Goal: Find specific page/section: Find specific page/section

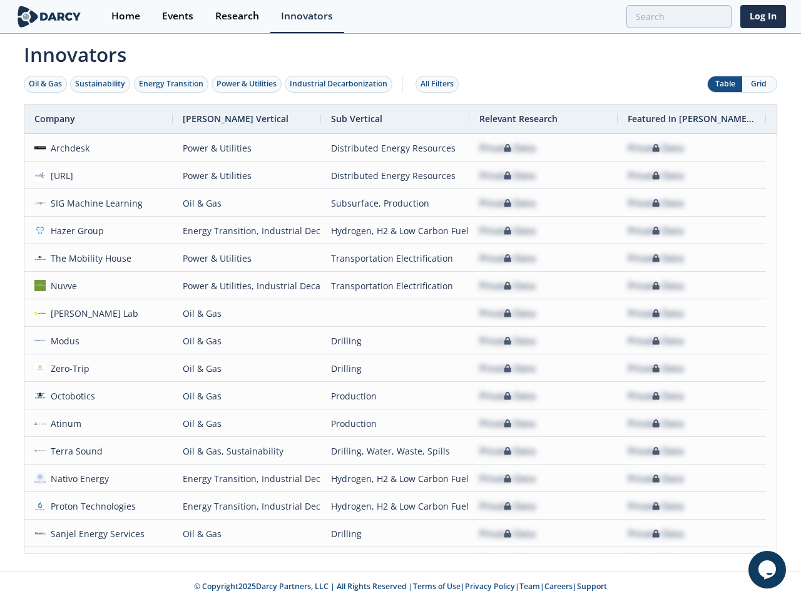
click at [46, 84] on div "Oil & Gas" at bounding box center [45, 83] width 33 height 11
click at [101, 84] on div "Sustainability" at bounding box center [100, 83] width 50 height 11
click at [171, 84] on div "Energy Transition" at bounding box center [171, 83] width 64 height 11
click at [248, 84] on div "Power & Utilities" at bounding box center [247, 83] width 60 height 11
click at [341, 84] on div "Industrial Decarbonization" at bounding box center [339, 83] width 98 height 11
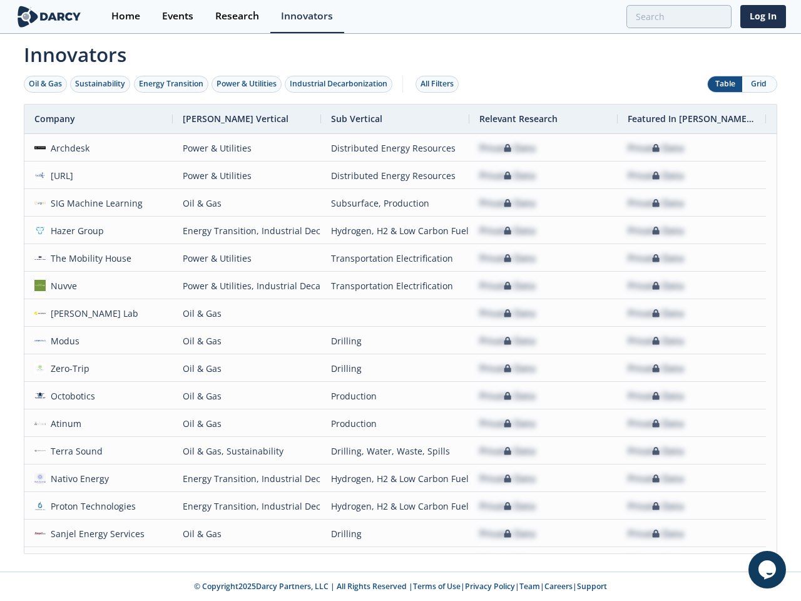
click at [441, 84] on div "All Filters" at bounding box center [437, 83] width 33 height 11
